Goal: Transaction & Acquisition: Purchase product/service

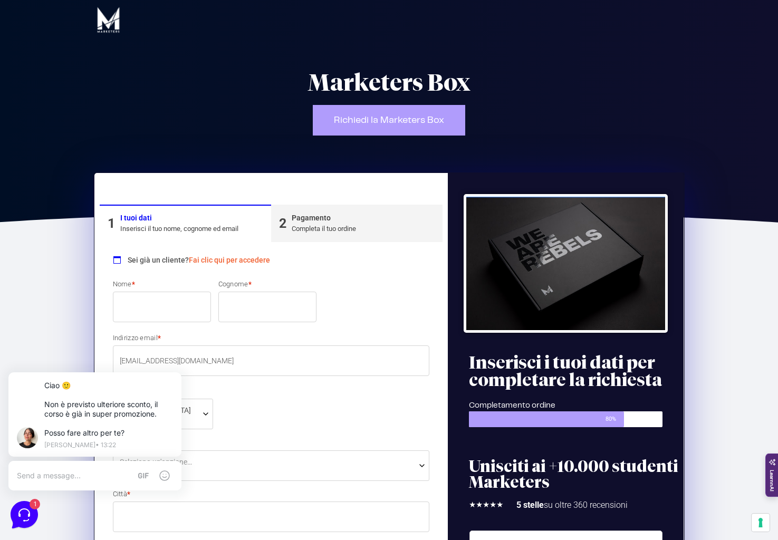
type input "[EMAIL_ADDRESS][DOMAIN_NAME]"
click at [230, 261] on link "Fai clic qui per accedere" at bounding box center [229, 260] width 81 height 8
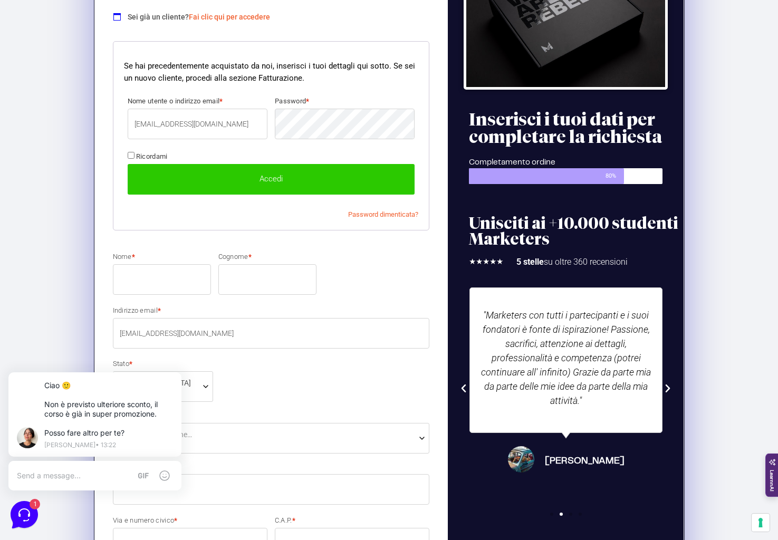
scroll to position [258, 0]
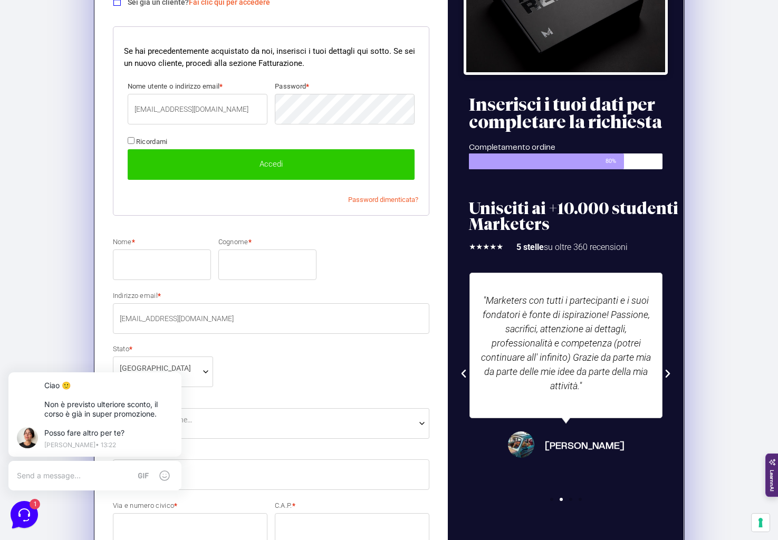
click at [280, 165] on button "Accedi" at bounding box center [272, 164] width 288 height 31
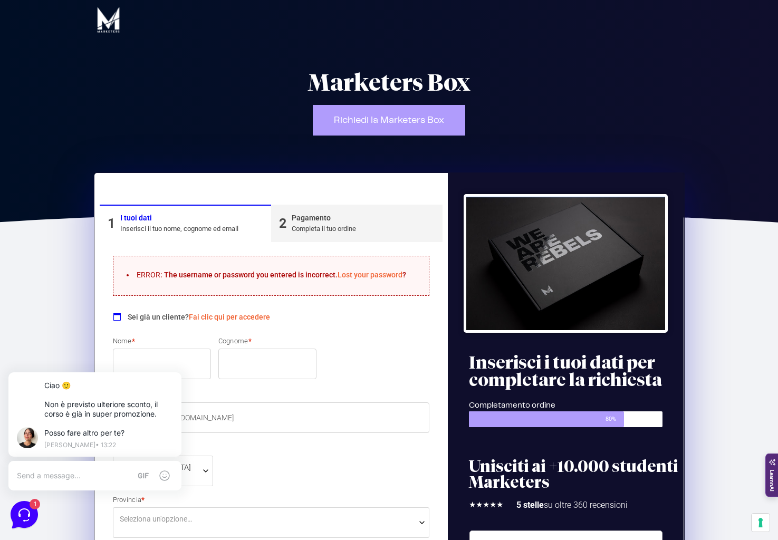
type input "[EMAIL_ADDRESS][DOMAIN_NAME]"
click at [170, 356] on input "Nome *" at bounding box center [162, 364] width 98 height 31
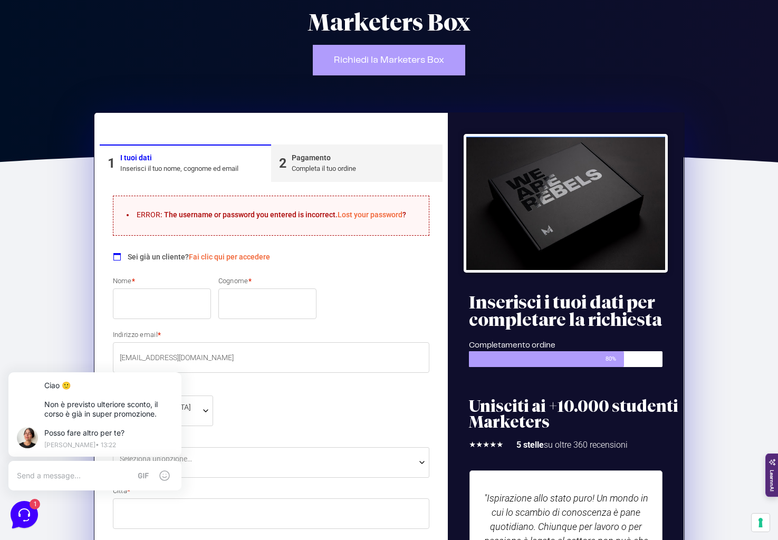
scroll to position [61, 0]
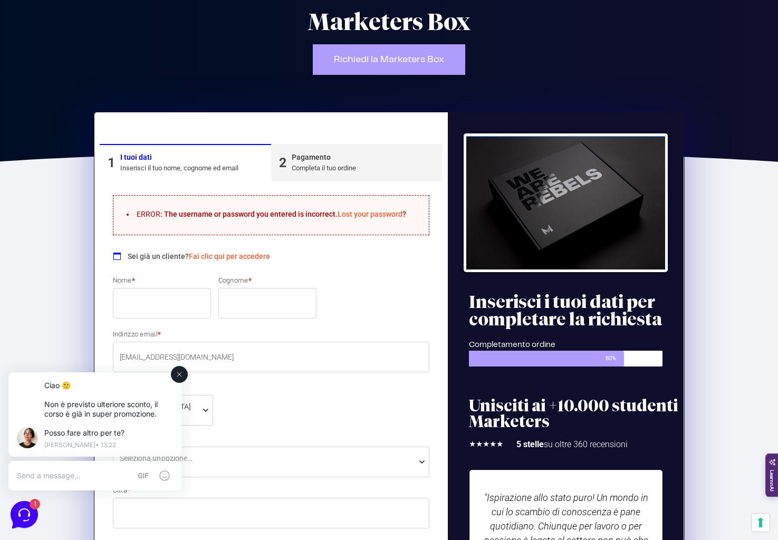
click at [177, 375] on icon at bounding box center [179, 374] width 8 height 8
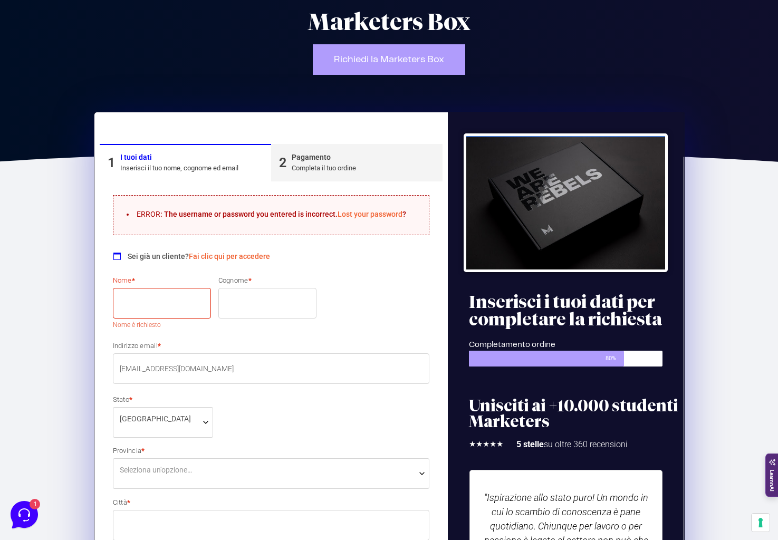
click at [136, 308] on input "Nome *" at bounding box center [162, 303] width 98 height 31
type input "[PERSON_NAME]"
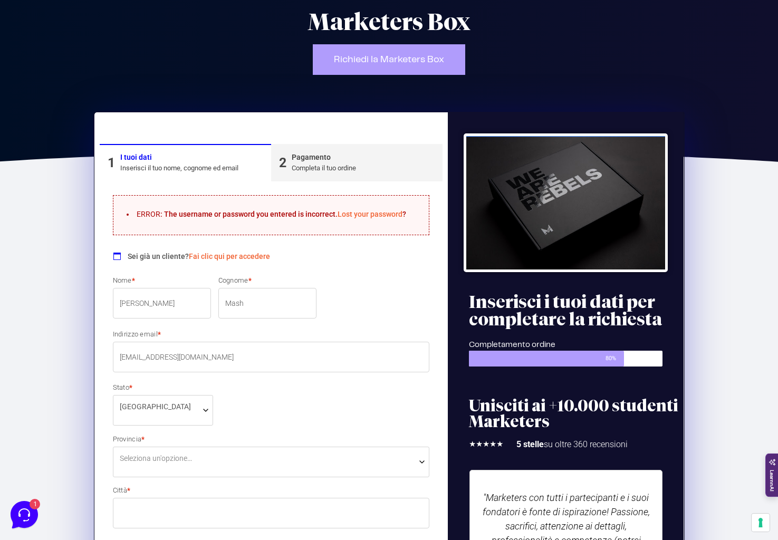
type input "Mash"
click at [199, 259] on link "Fai clic qui per accedere" at bounding box center [229, 256] width 81 height 8
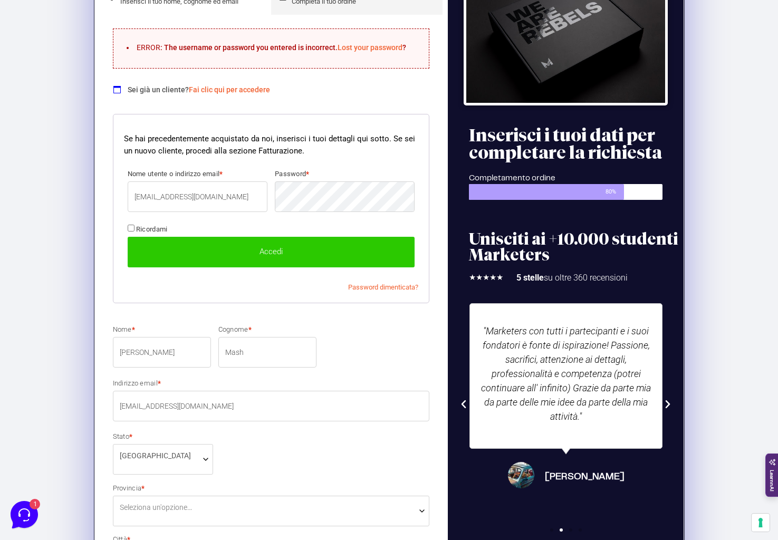
click at [329, 352] on div "ERROR : The username or password you entered is incorrect. Lost your password ?…" at bounding box center [271, 550] width 343 height 1071
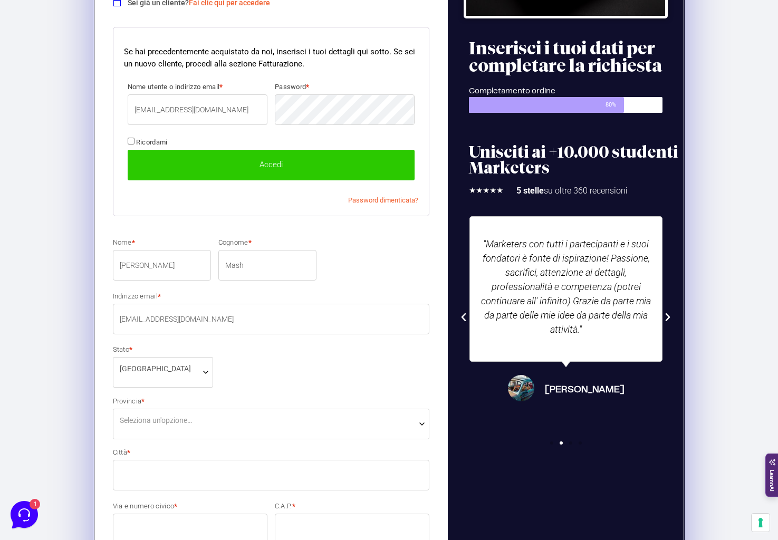
scroll to position [315, 0]
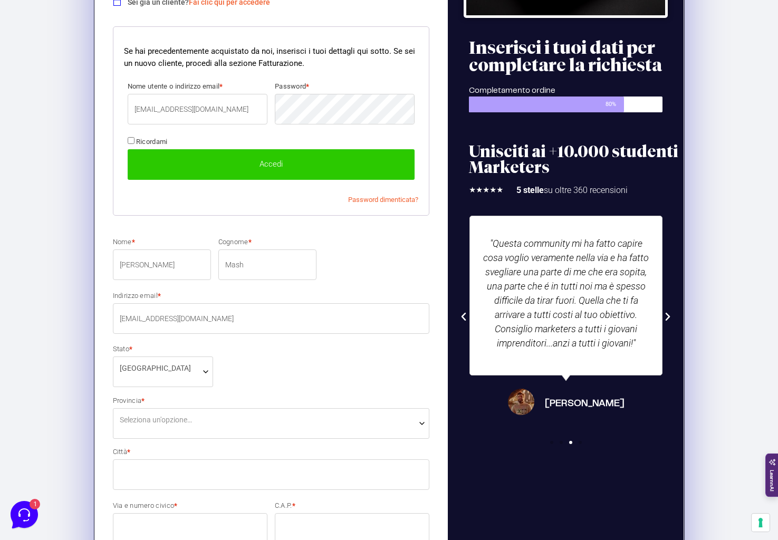
click at [225, 130] on div at bounding box center [271, 107] width 295 height 53
click at [135, 140] on label "Ricordami" at bounding box center [148, 141] width 40 height 8
click at [135, 140] on input "Ricordami" at bounding box center [131, 140] width 7 height 7
checkbox input "true"
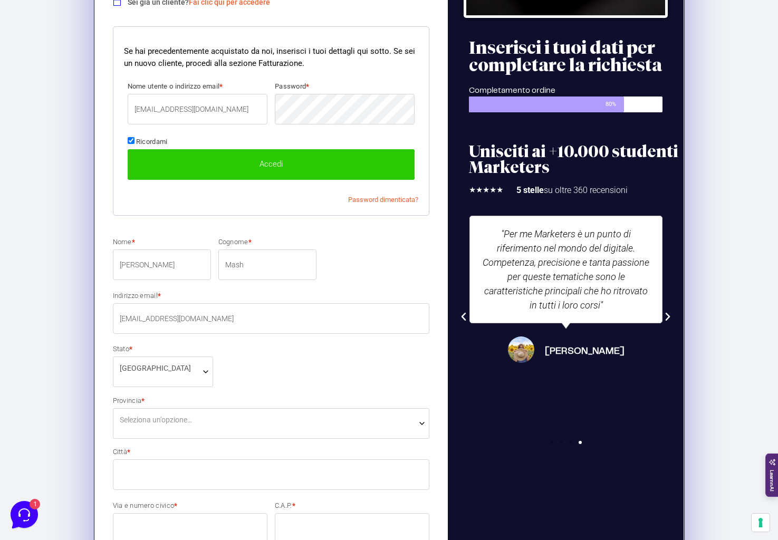
click at [192, 163] on button "Accedi" at bounding box center [272, 164] width 288 height 31
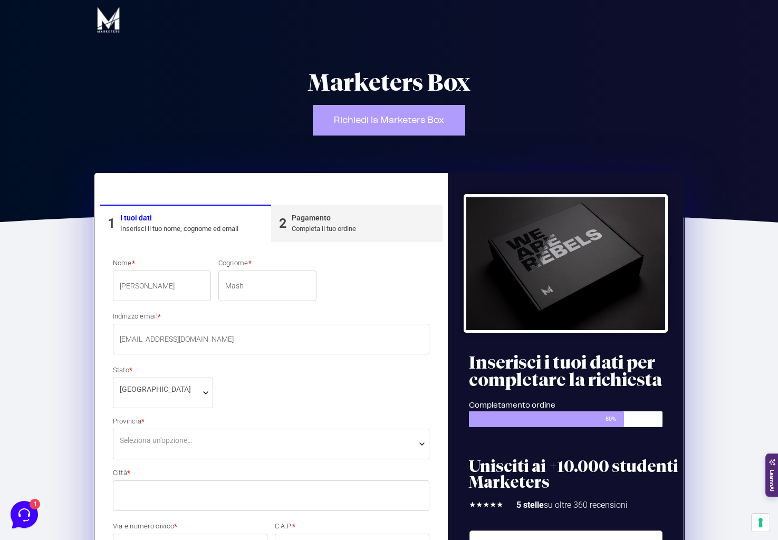
click at [266, 291] on input "Mash" at bounding box center [267, 286] width 98 height 31
type input "Maschio"
click at [292, 388] on div "Nome * [PERSON_NAME] * [PERSON_NAME] email * [EMAIL_ADDRESS][DOMAIN_NAME] Stato…" at bounding box center [271, 525] width 325 height 535
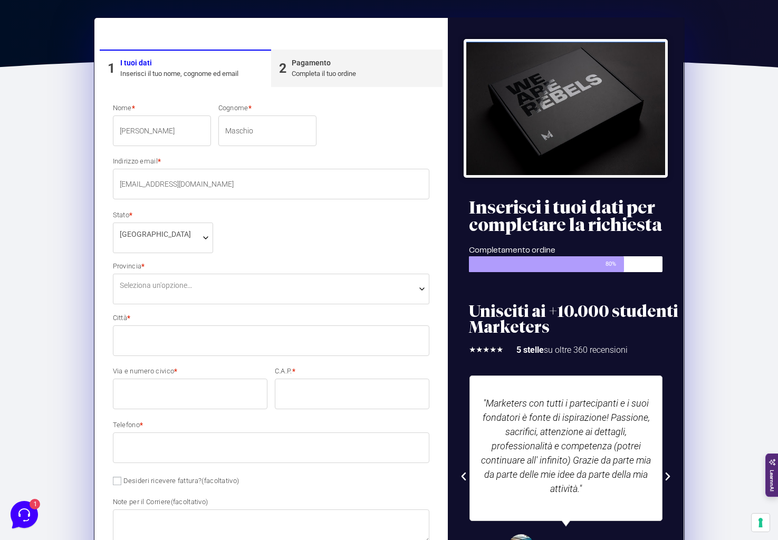
scroll to position [167, 0]
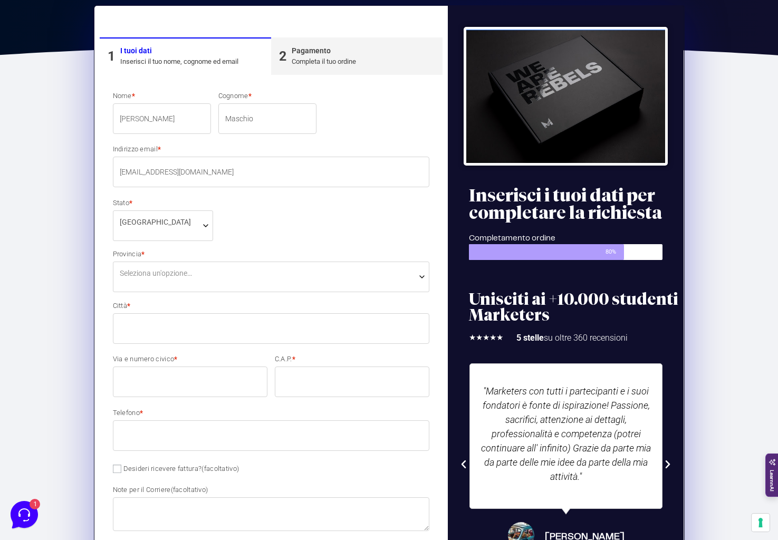
click at [192, 278] on span "Seleziona un'opzione…" at bounding box center [156, 273] width 72 height 11
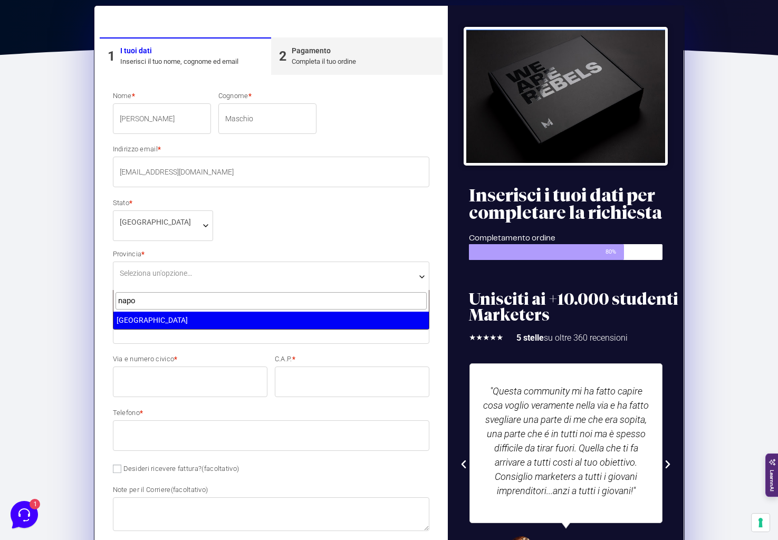
type input "napo"
select select "NA"
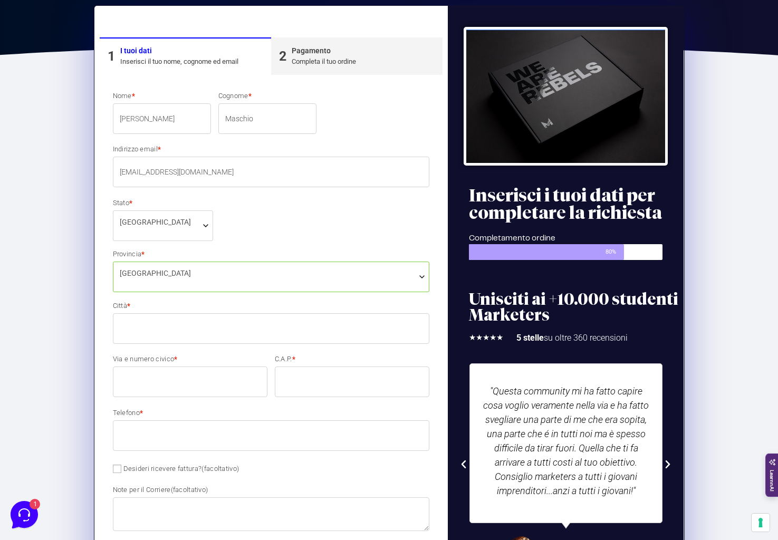
click at [134, 326] on input "Città *" at bounding box center [271, 328] width 317 height 31
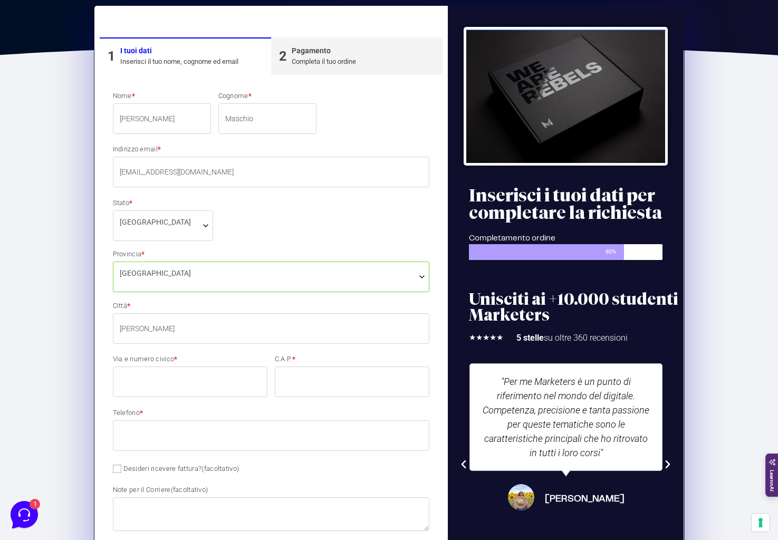
type input "[PERSON_NAME]"
type input "[STREET_ADDRESS]"
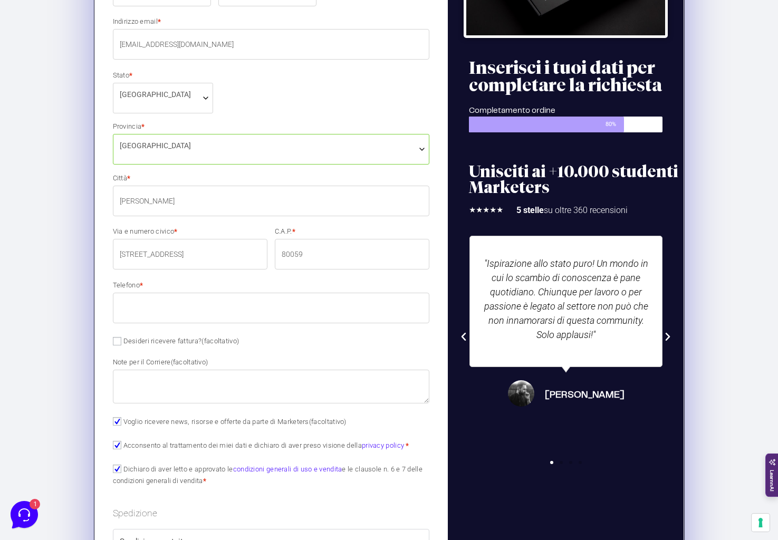
scroll to position [297, 0]
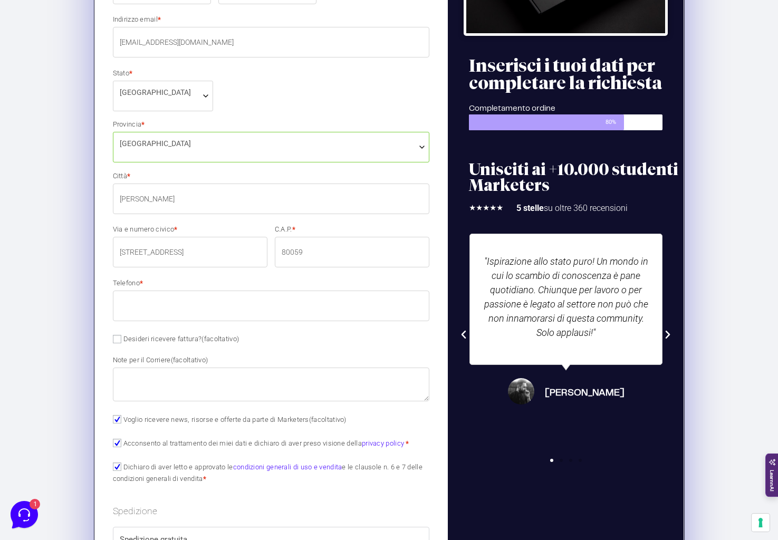
type input "80059"
click at [166, 282] on label "Telefono *" at bounding box center [271, 283] width 317 height 7
click at [166, 291] on input "Telefono *" at bounding box center [271, 306] width 317 height 31
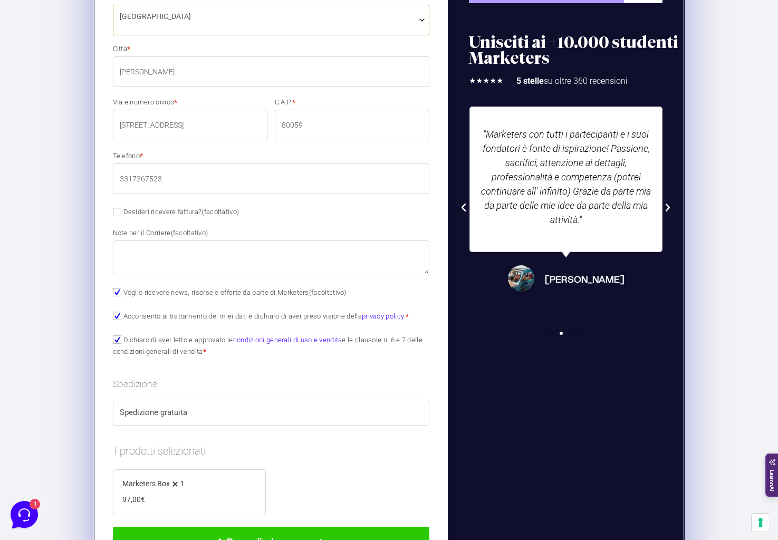
scroll to position [433, 0]
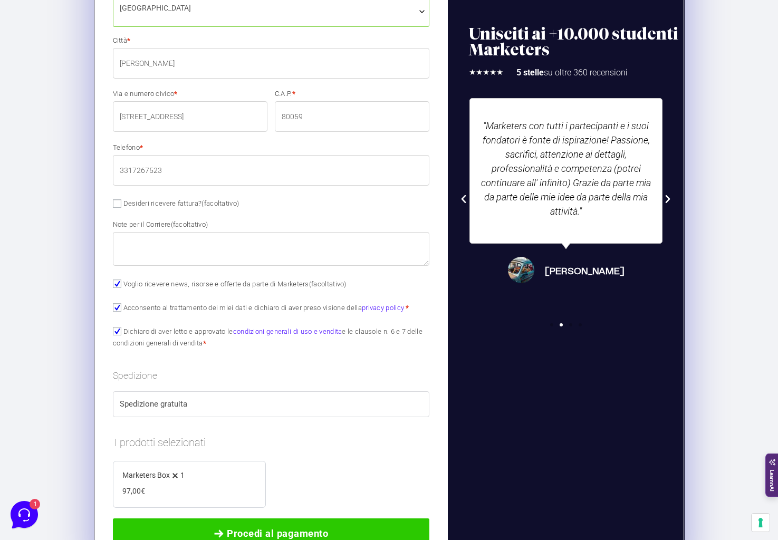
type input "3317267523"
click at [177, 400] on label "Spedizione gratuita" at bounding box center [271, 404] width 303 height 12
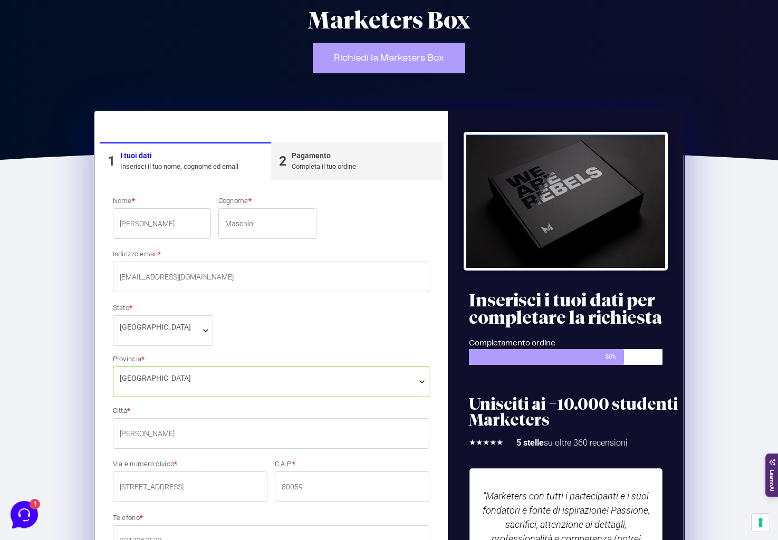
scroll to position [0, 0]
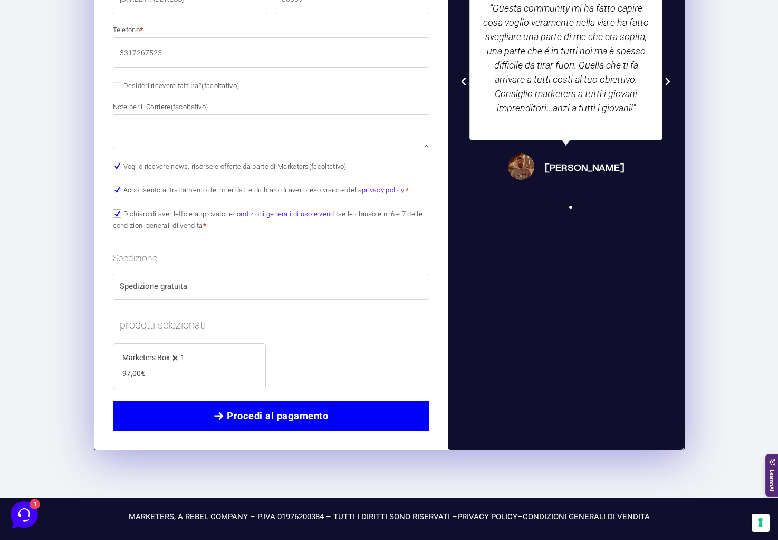
click at [297, 415] on span "Procedi al pagamento" at bounding box center [277, 416] width 101 height 15
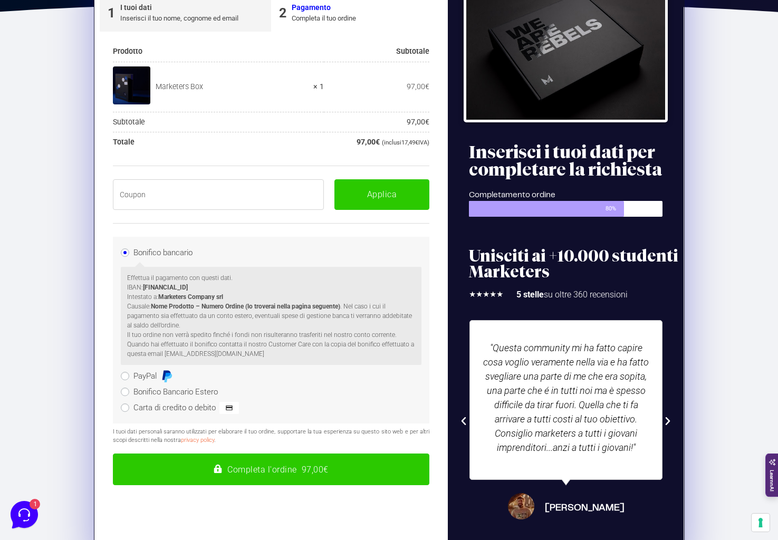
scroll to position [178, 0]
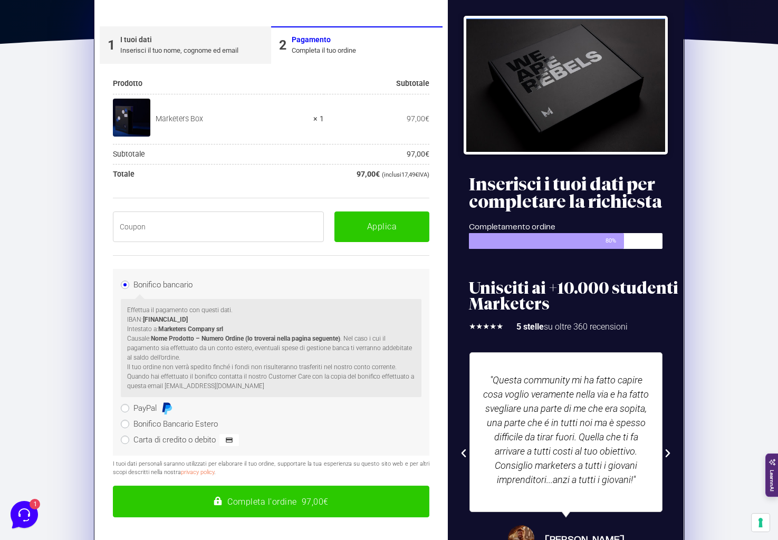
click at [229, 240] on input "text" at bounding box center [219, 227] width 212 height 31
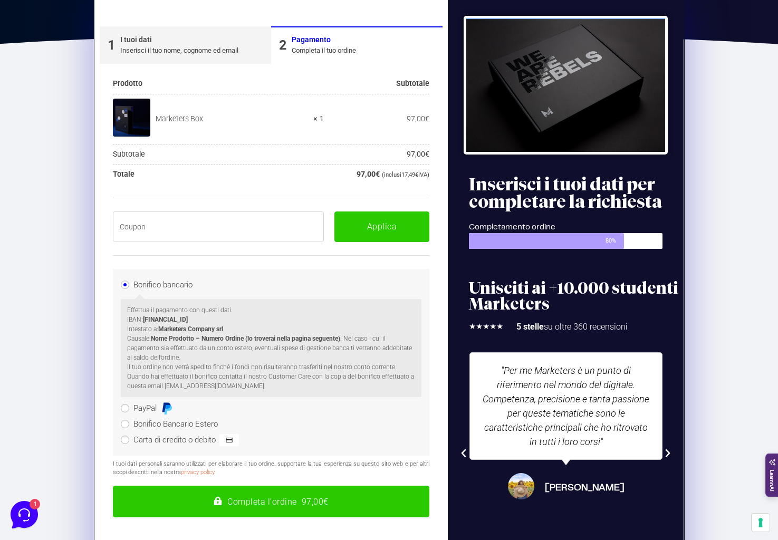
paste input "BOXPRO100OFF"
type input "BOXPRO100OFF"
click at [365, 233] on button "Applica" at bounding box center [382, 227] width 95 height 31
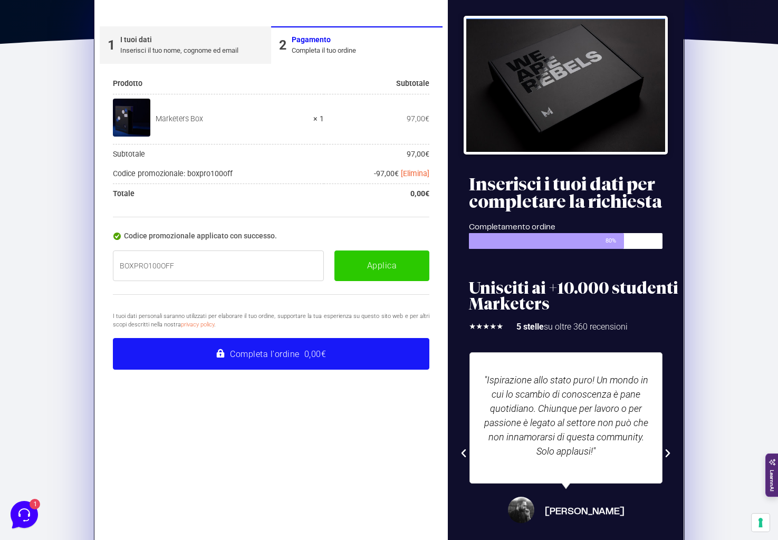
click at [306, 345] on button "Completa l'ordine 0,00€" at bounding box center [271, 354] width 317 height 32
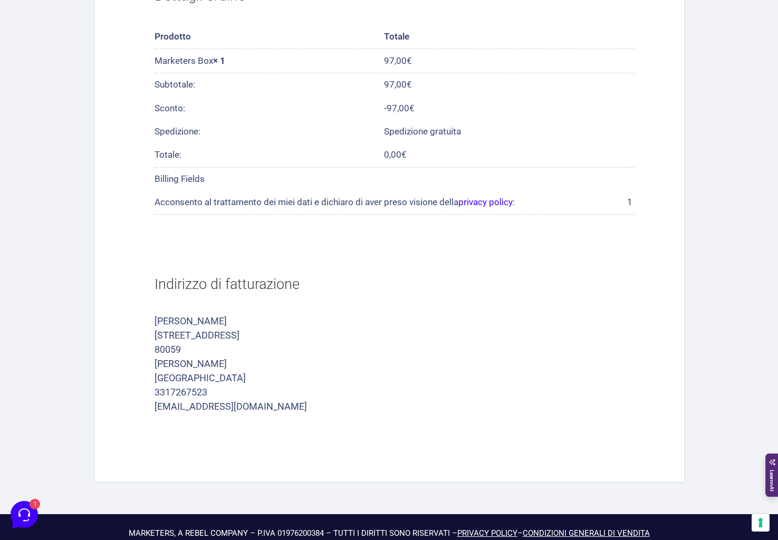
scroll to position [362, 0]
